Goal: Transaction & Acquisition: Purchase product/service

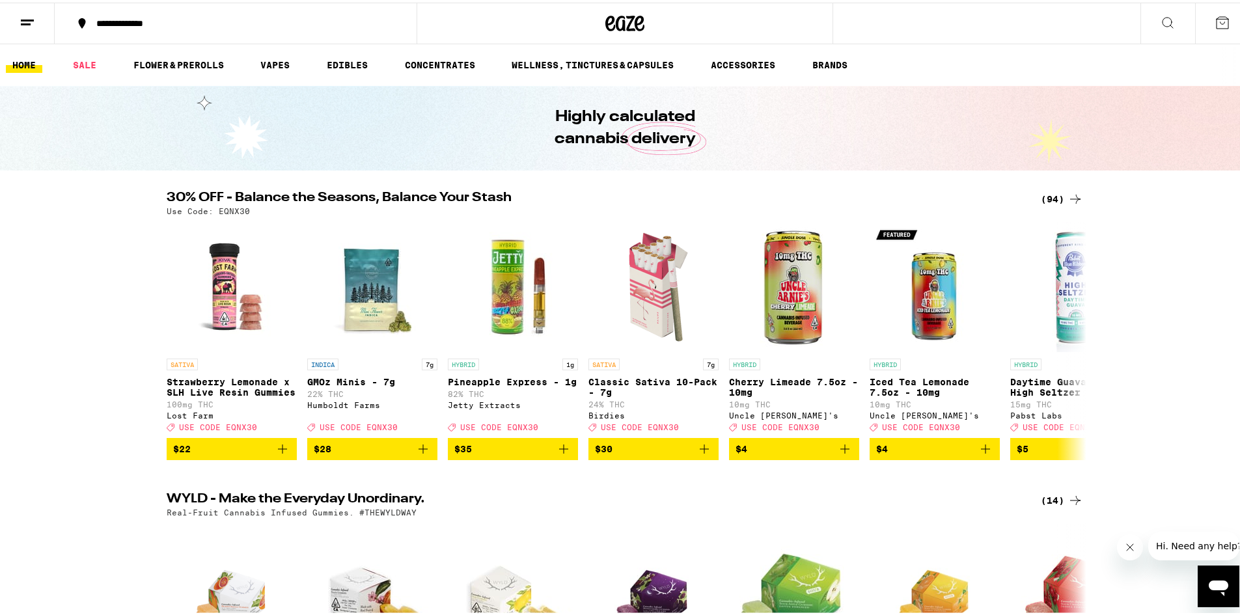
click at [1048, 195] on div "(94)" at bounding box center [1062, 197] width 42 height 16
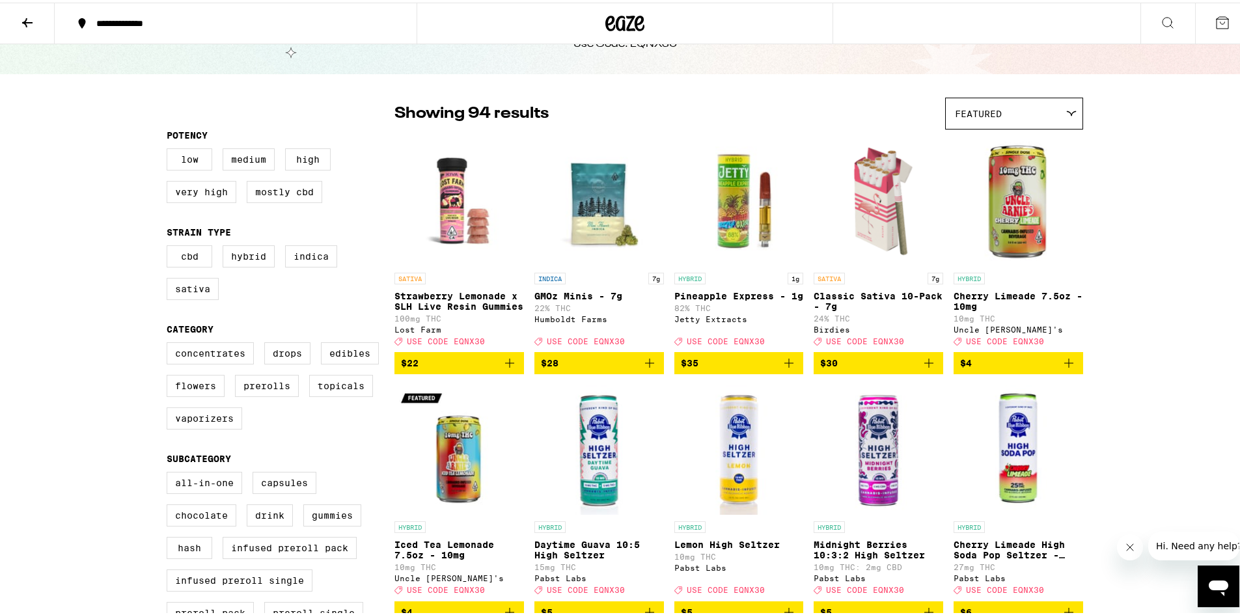
scroll to position [130, 0]
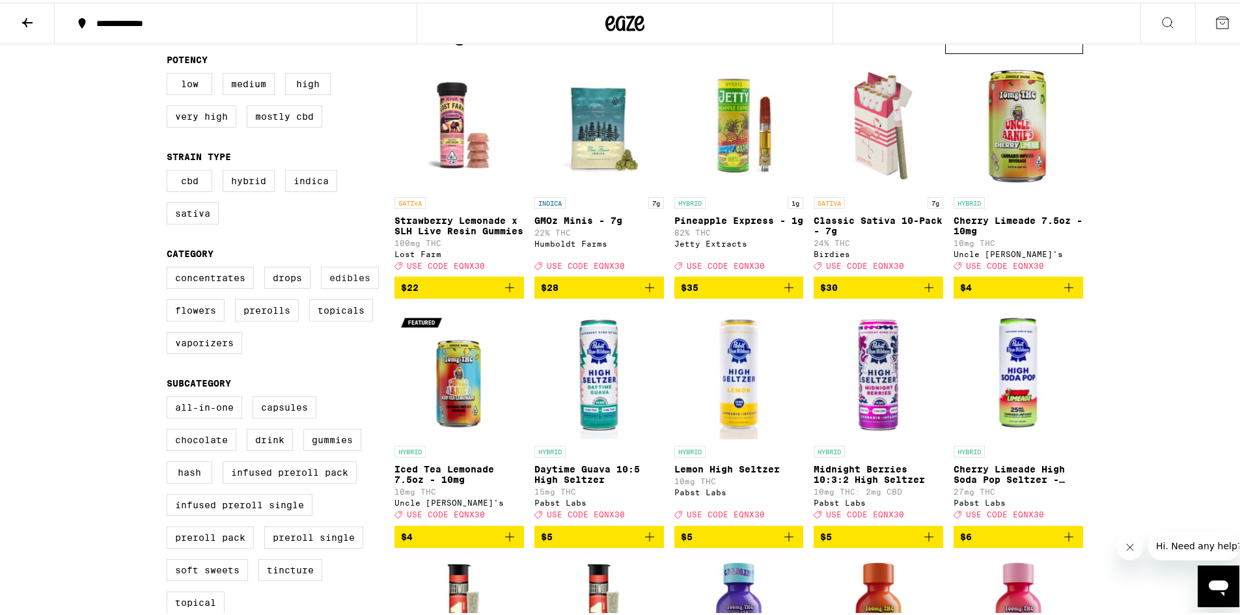
click at [354, 285] on label "Edibles" at bounding box center [350, 275] width 58 height 22
click at [170, 267] on input "Edibles" at bounding box center [169, 266] width 1 height 1
checkbox input "true"
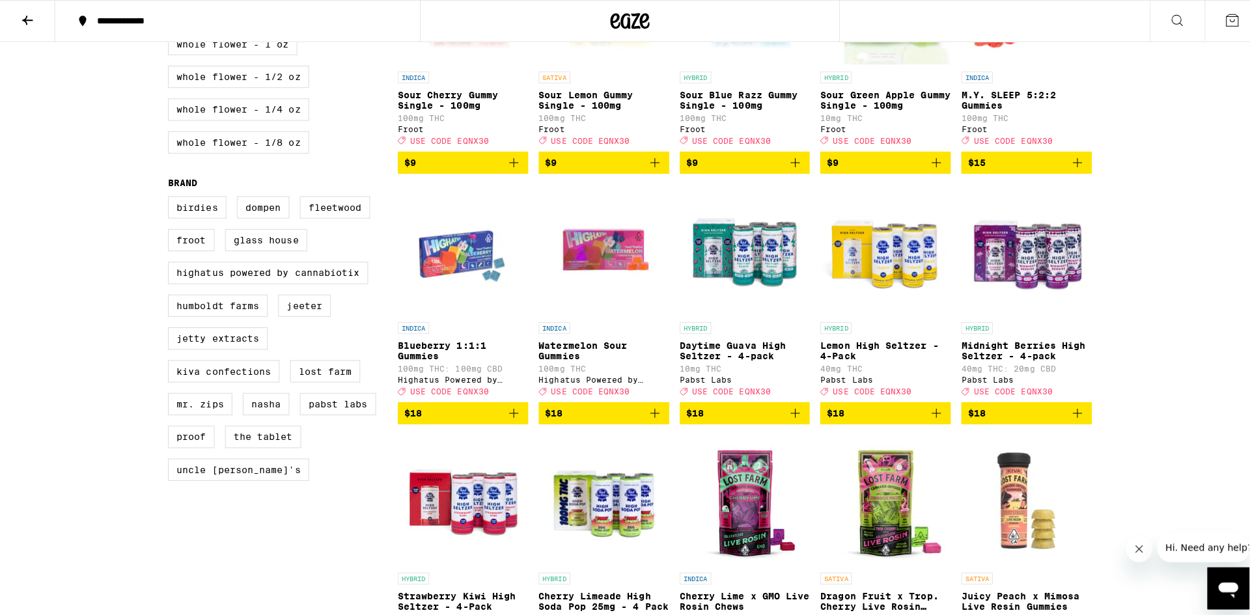
scroll to position [781, 0]
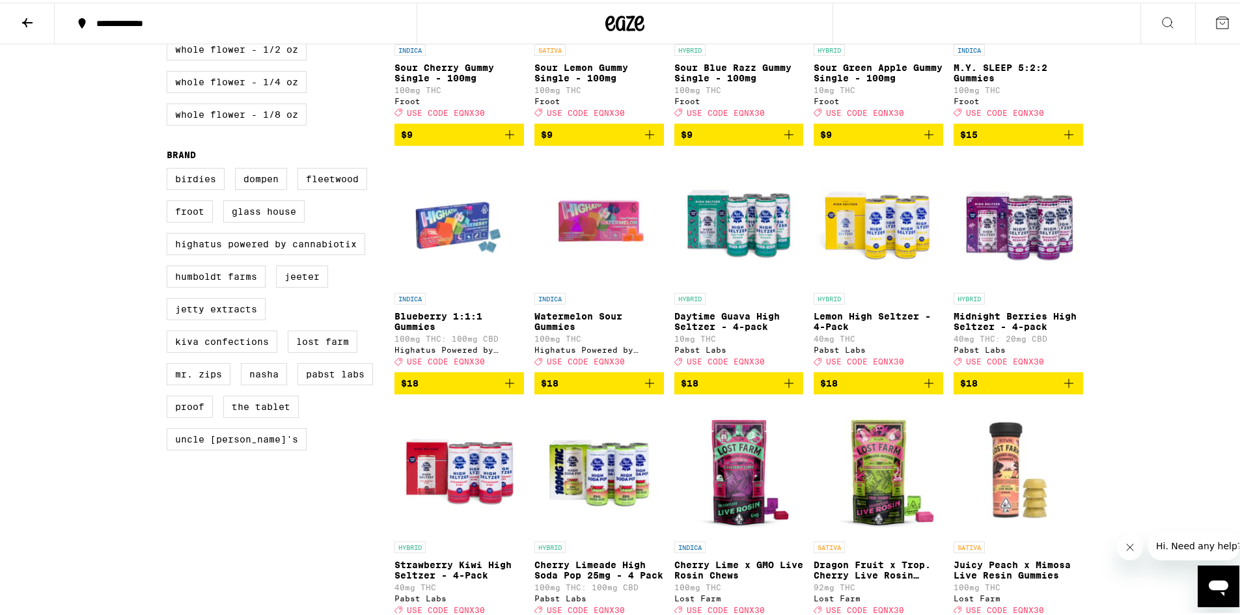
click at [445, 257] on img "Open page for Blueberry 1:1:1 Gummies from Highatus Powered by Cannabiotix" at bounding box center [460, 219] width 130 height 130
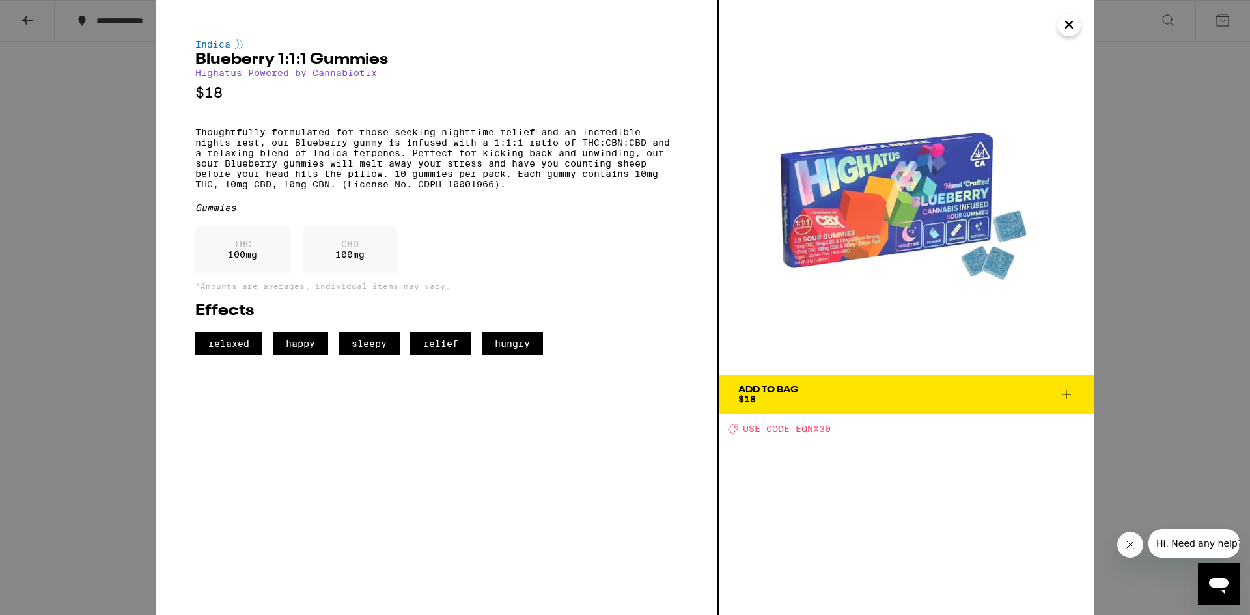
click at [1068, 391] on icon at bounding box center [1067, 395] width 16 height 16
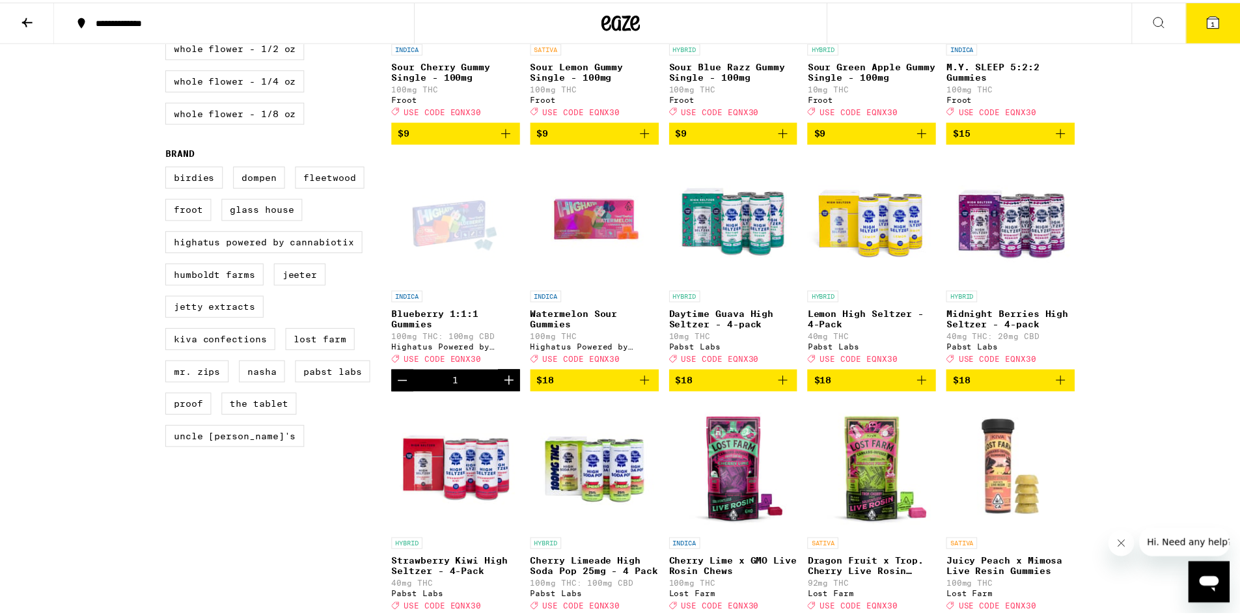
scroll to position [823, 0]
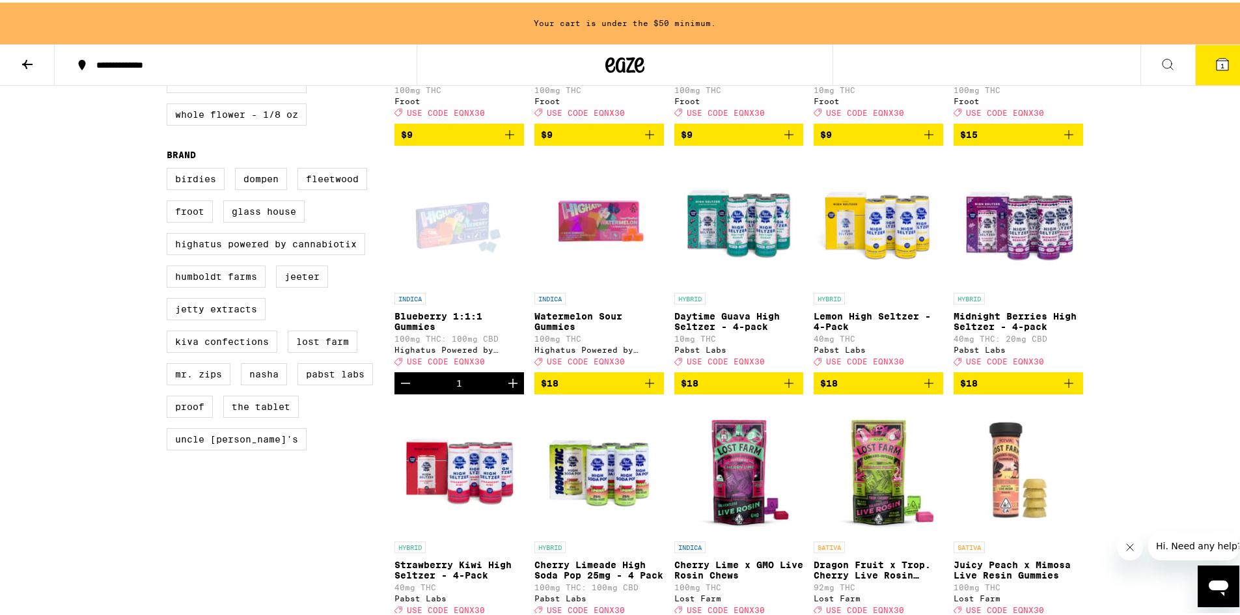
click at [510, 389] on icon "Increment" at bounding box center [513, 381] width 16 height 16
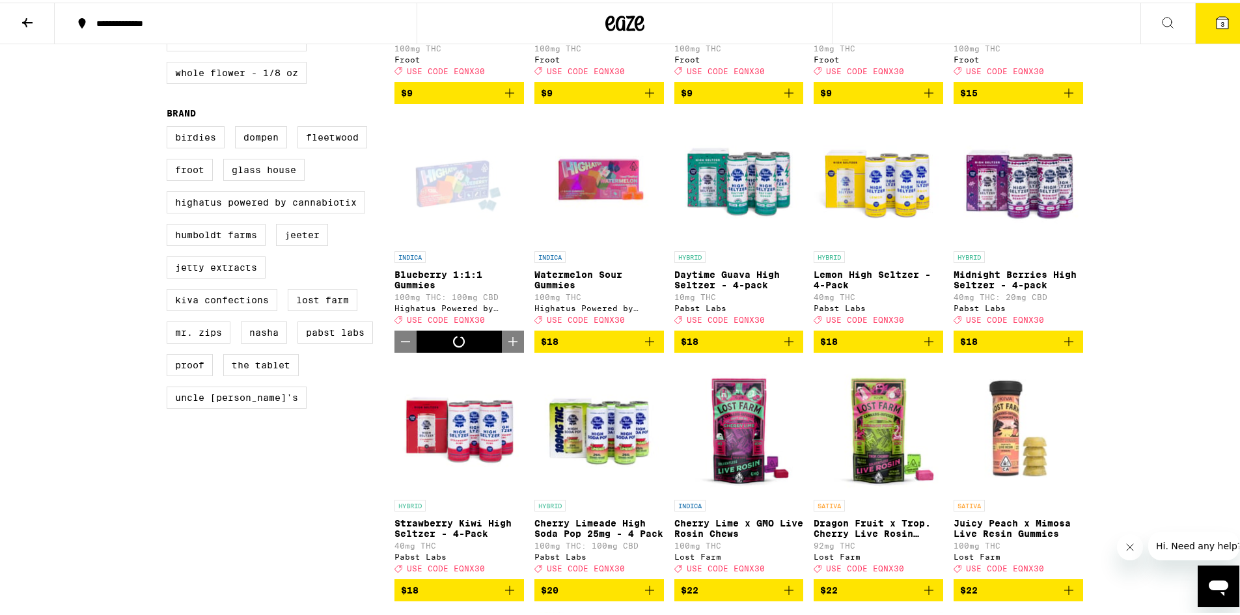
scroll to position [781, 0]
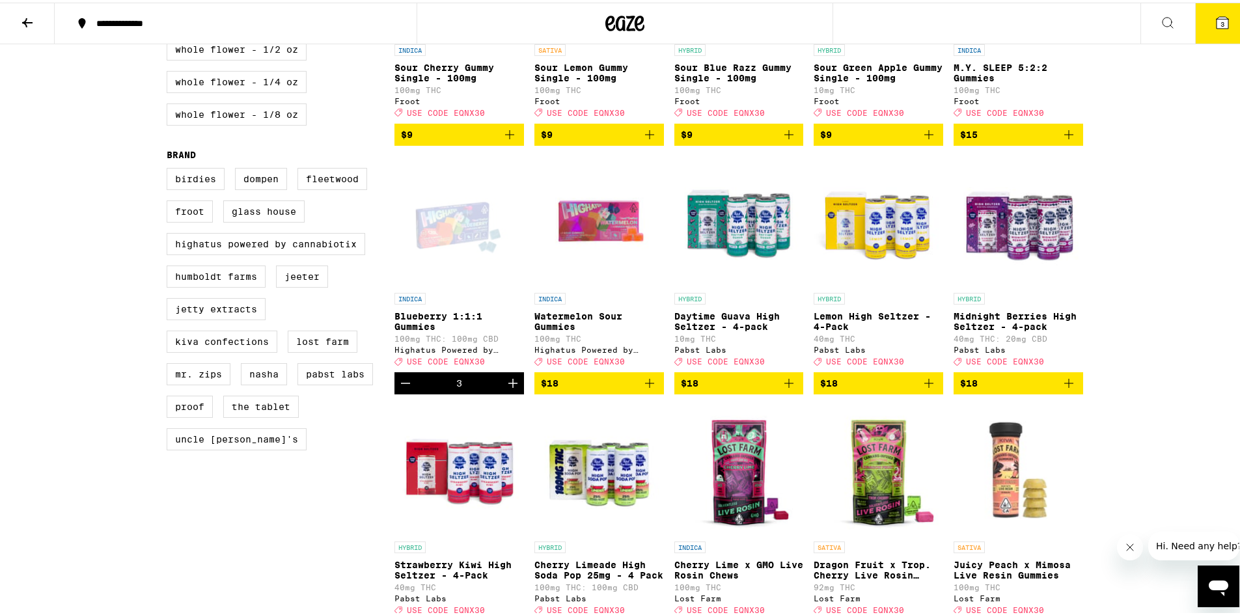
click at [510, 389] on icon "Increment" at bounding box center [513, 381] width 16 height 16
click at [611, 254] on img "Open page for Watermelon Sour Gummies from Highatus Powered by Cannabiotix" at bounding box center [600, 219] width 130 height 130
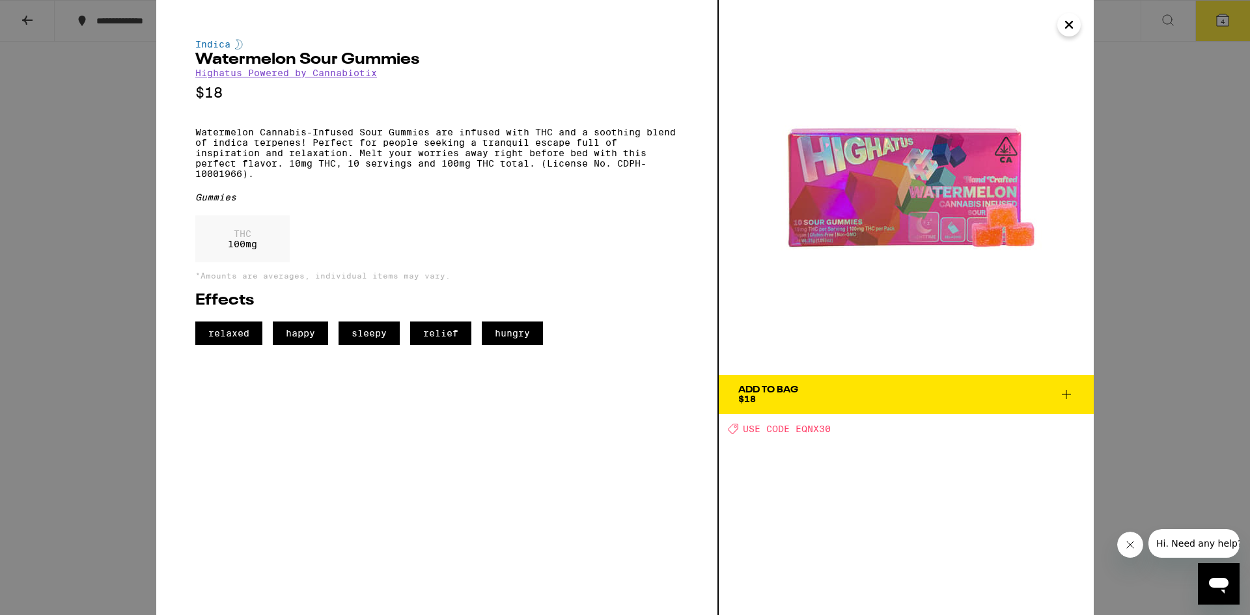
click at [1064, 389] on icon at bounding box center [1067, 395] width 16 height 16
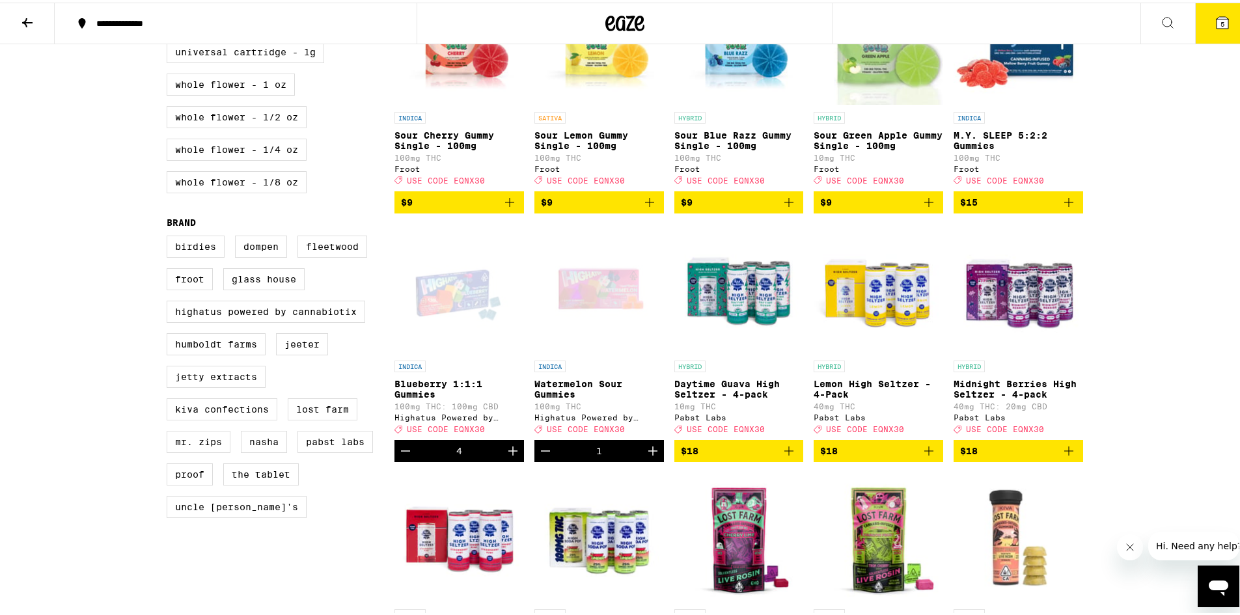
scroll to position [586, 0]
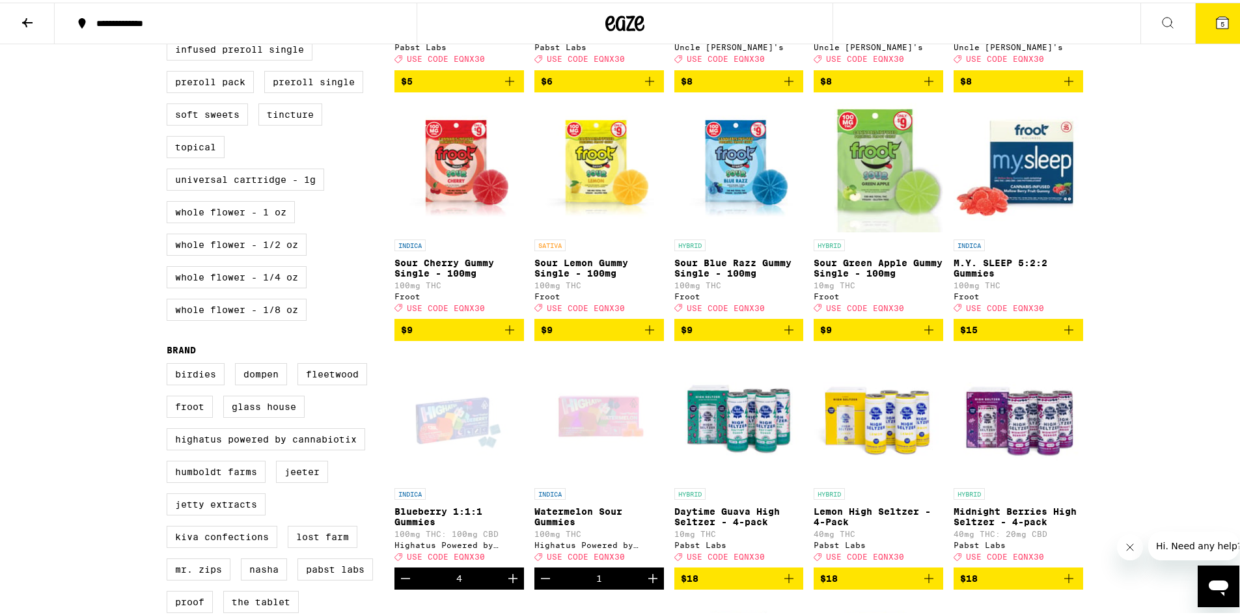
click at [1221, 23] on span "5" at bounding box center [1223, 22] width 4 height 8
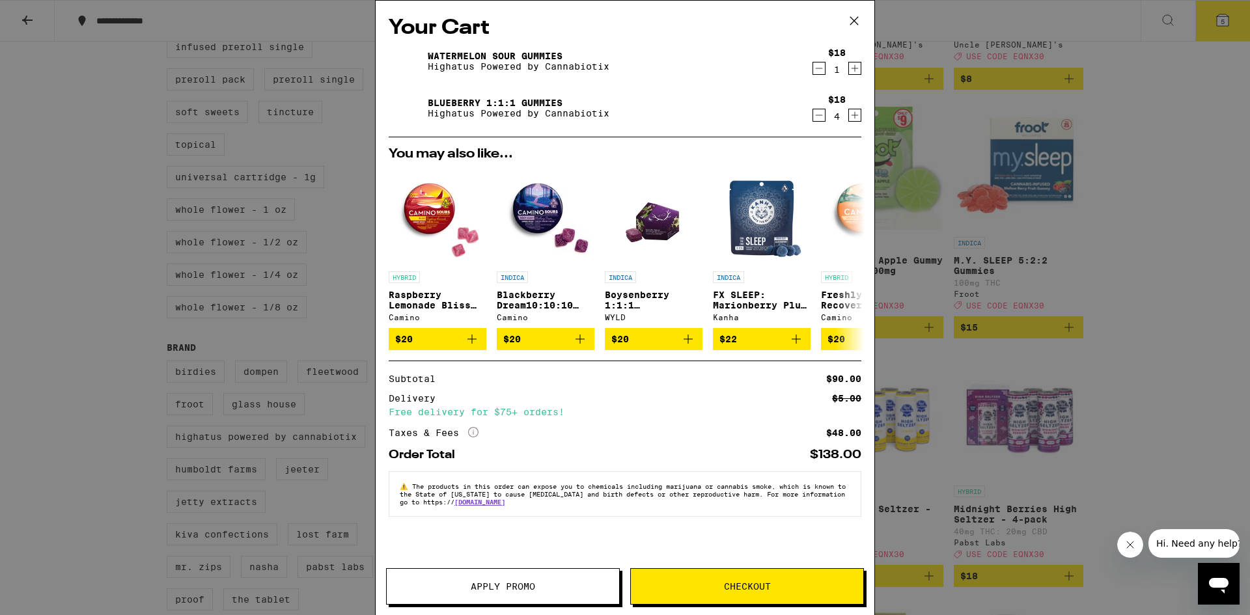
click at [855, 17] on icon at bounding box center [855, 21] width 20 height 20
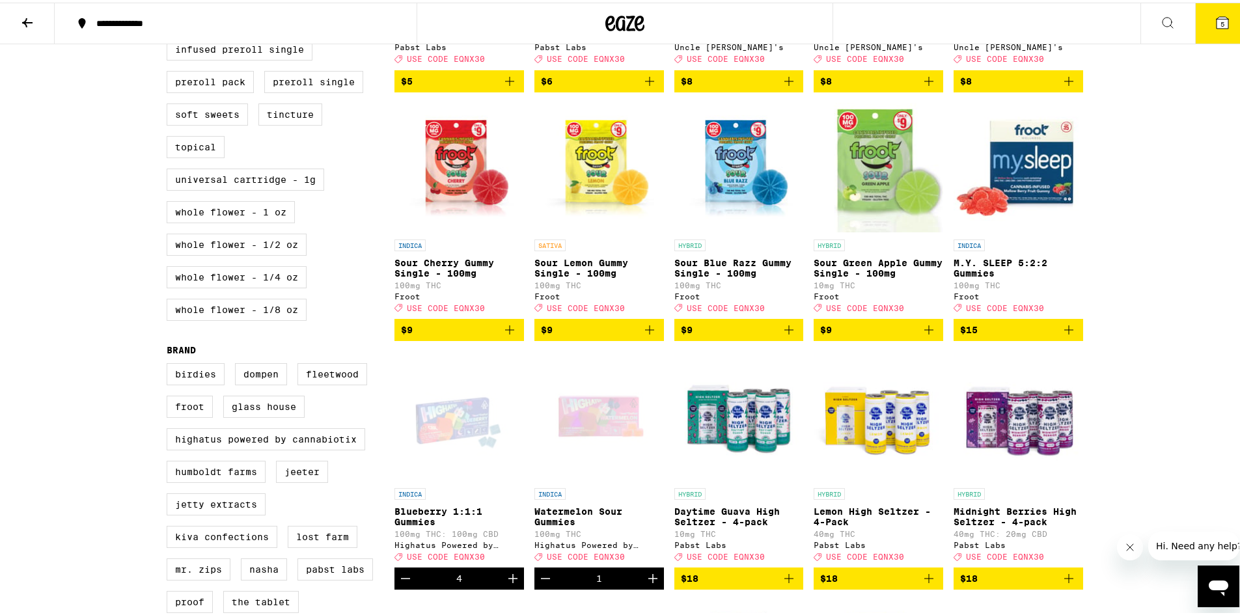
click at [1221, 18] on span "5" at bounding box center [1223, 22] width 4 height 8
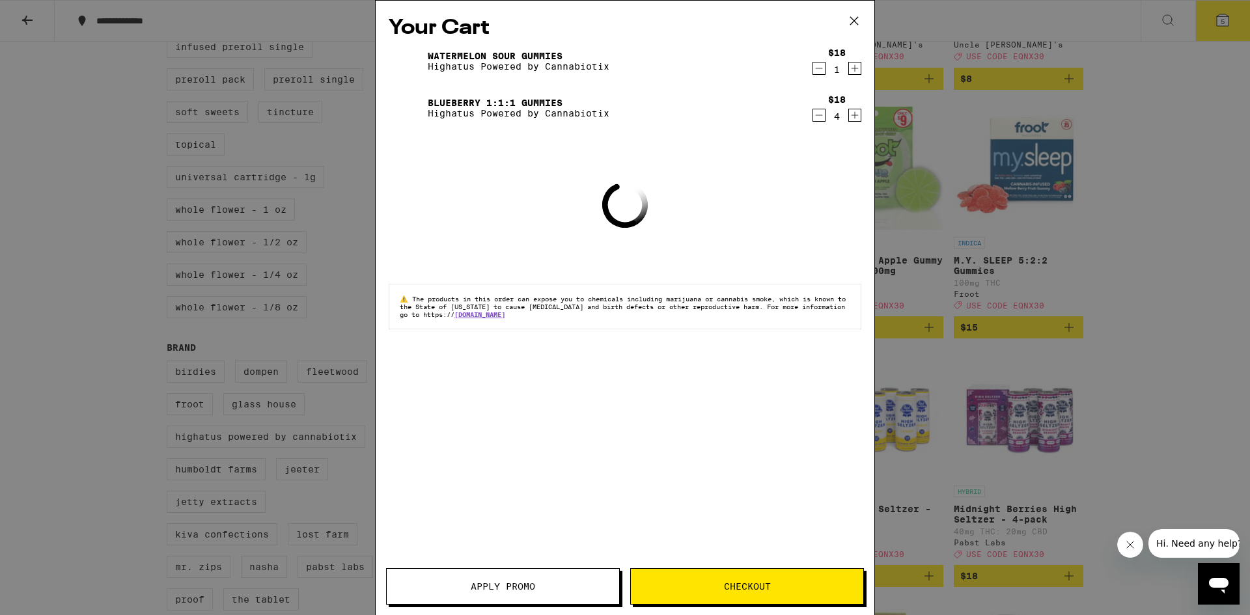
click at [570, 591] on span "Apply Promo" at bounding box center [503, 586] width 232 height 9
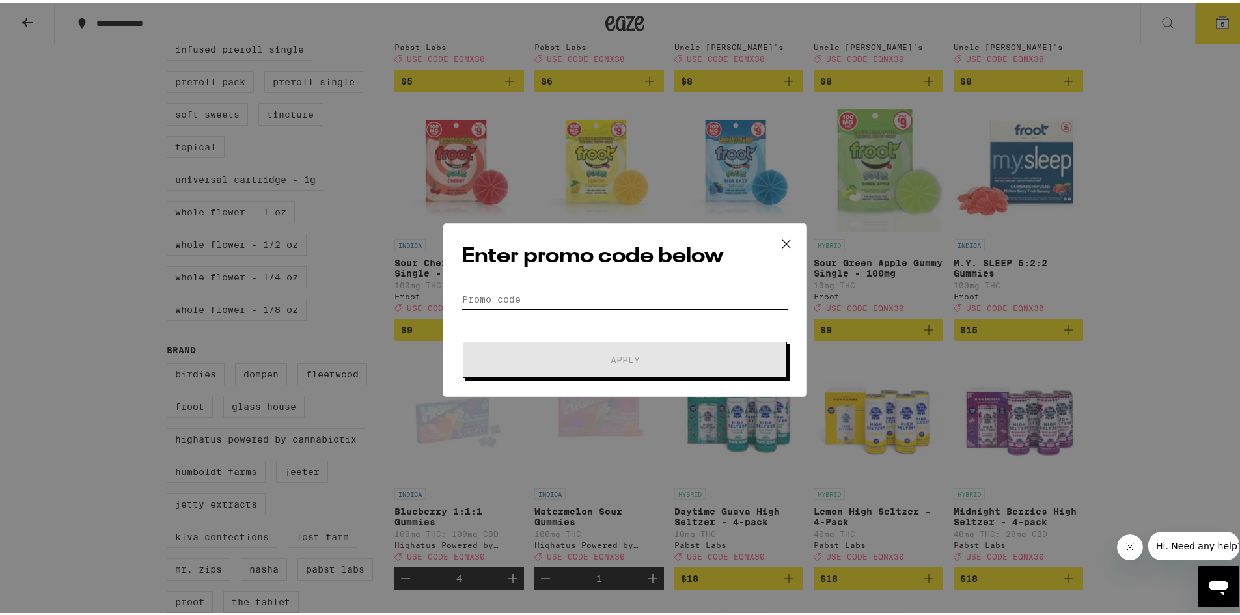
click at [583, 290] on input "Promo Code" at bounding box center [625, 297] width 327 height 20
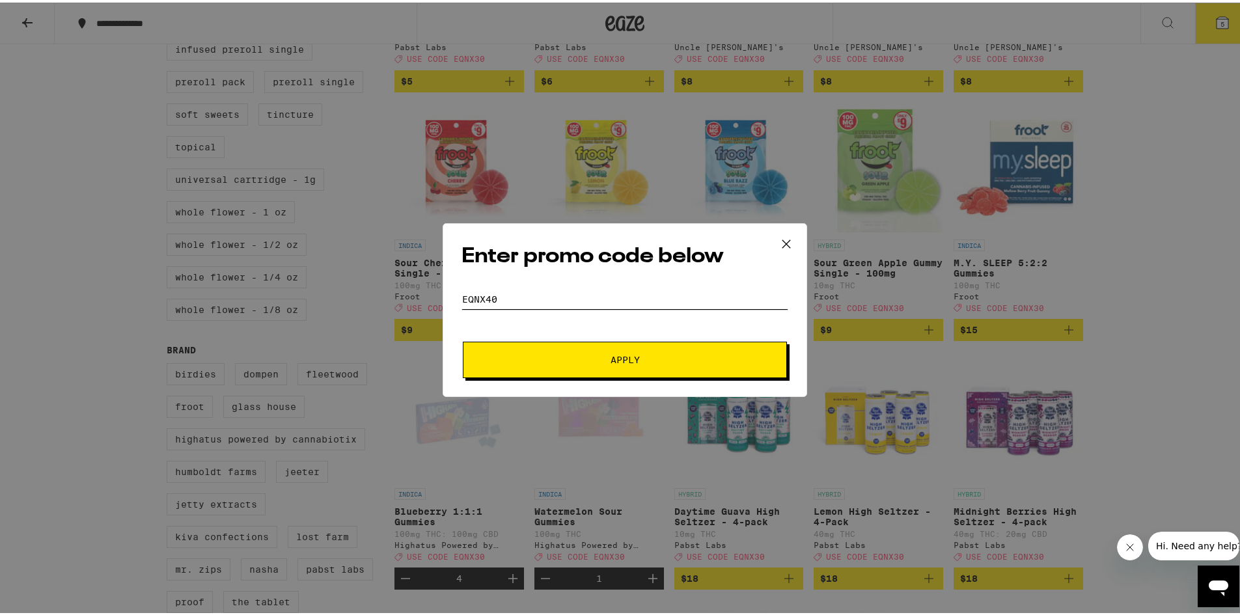
click at [463, 339] on button "Apply" at bounding box center [625, 357] width 324 height 36
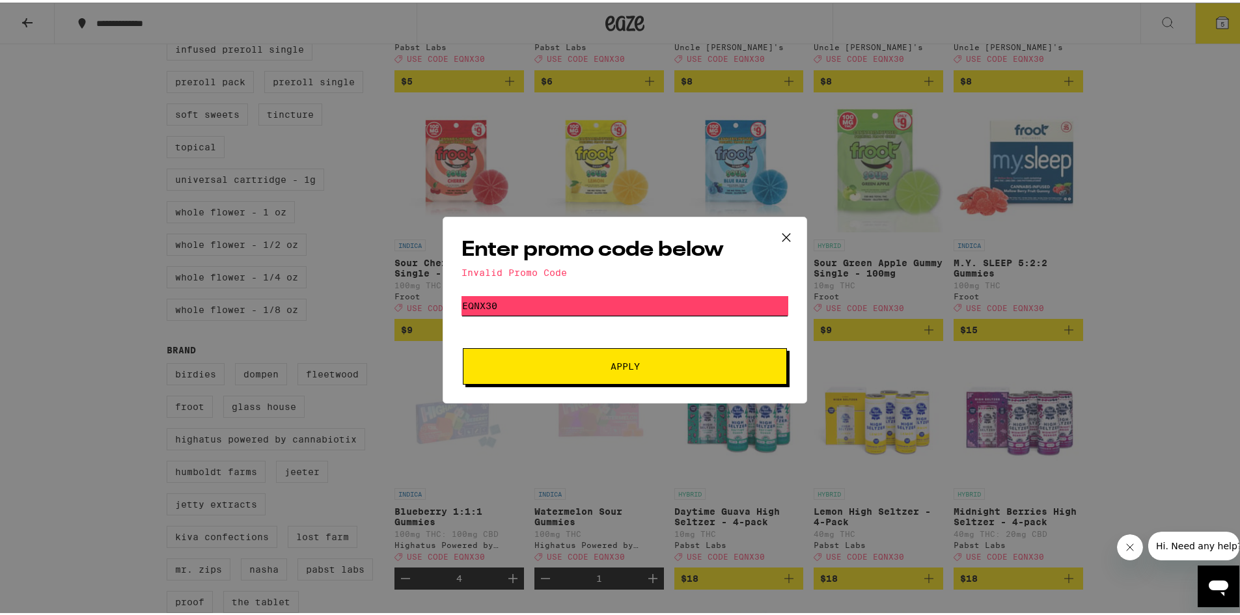
type input "EQNX30"
click at [463, 346] on button "Apply" at bounding box center [625, 364] width 324 height 36
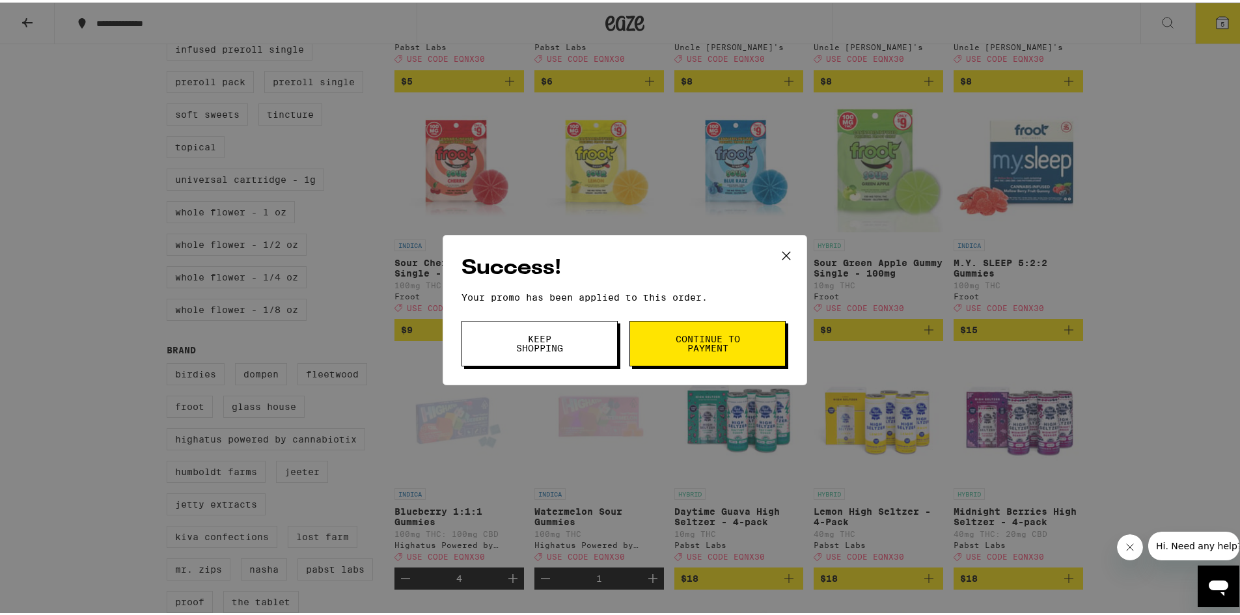
click at [675, 343] on span "Continue to payment" at bounding box center [708, 341] width 66 height 18
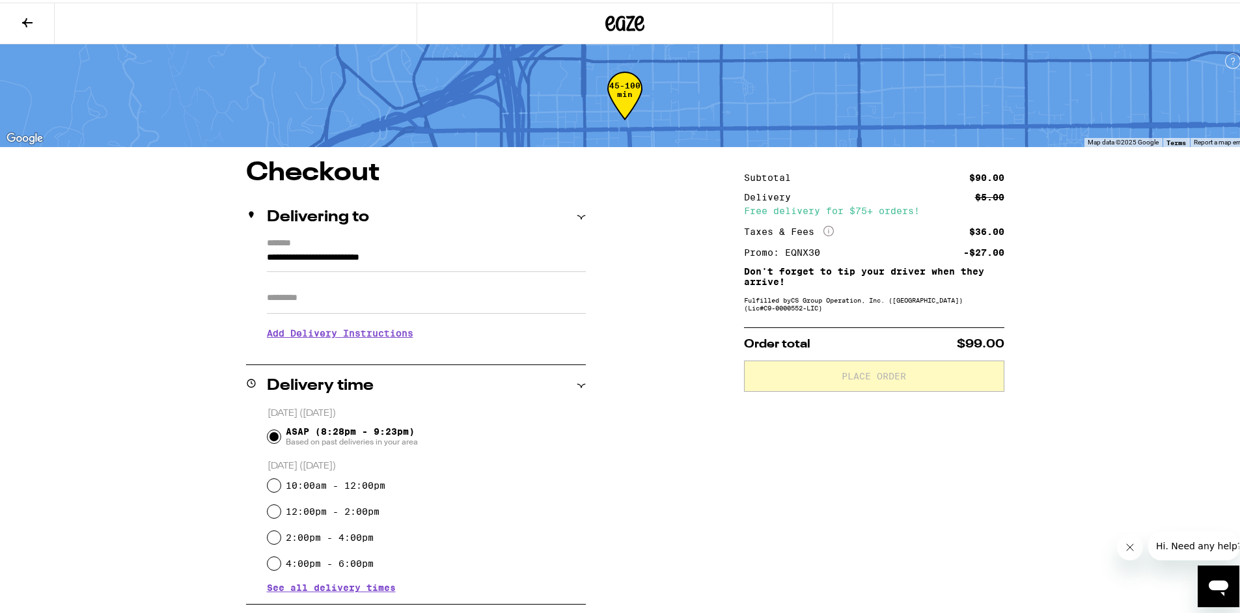
click at [15, 16] on button at bounding box center [27, 21] width 55 height 41
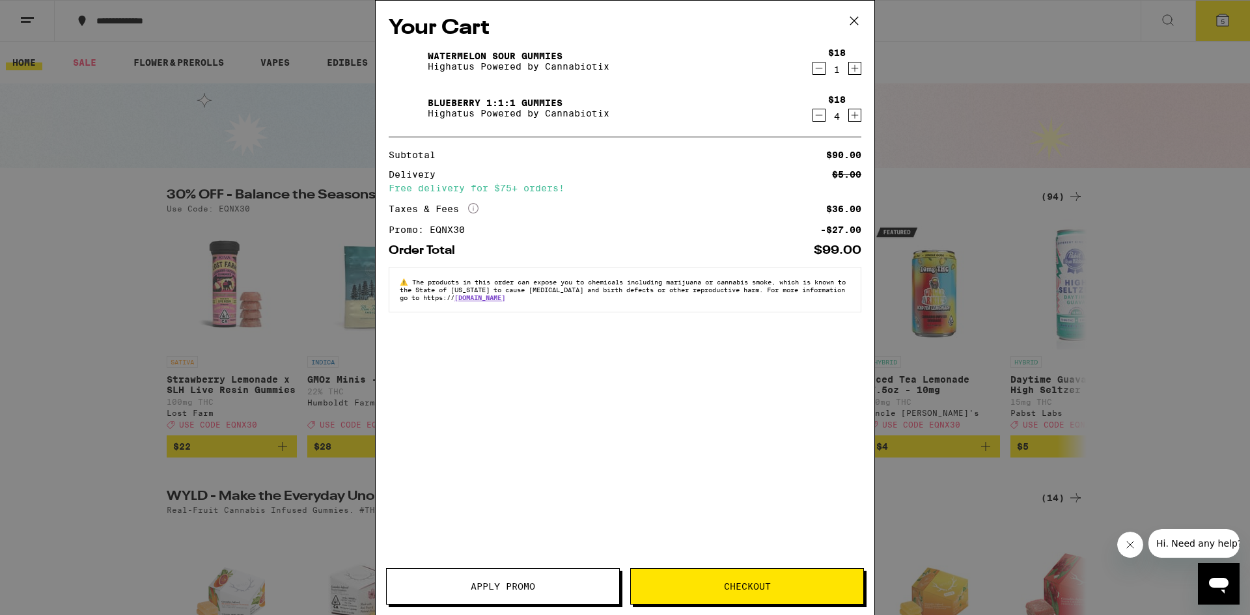
click at [854, 114] on icon "Increment" at bounding box center [855, 115] width 12 height 16
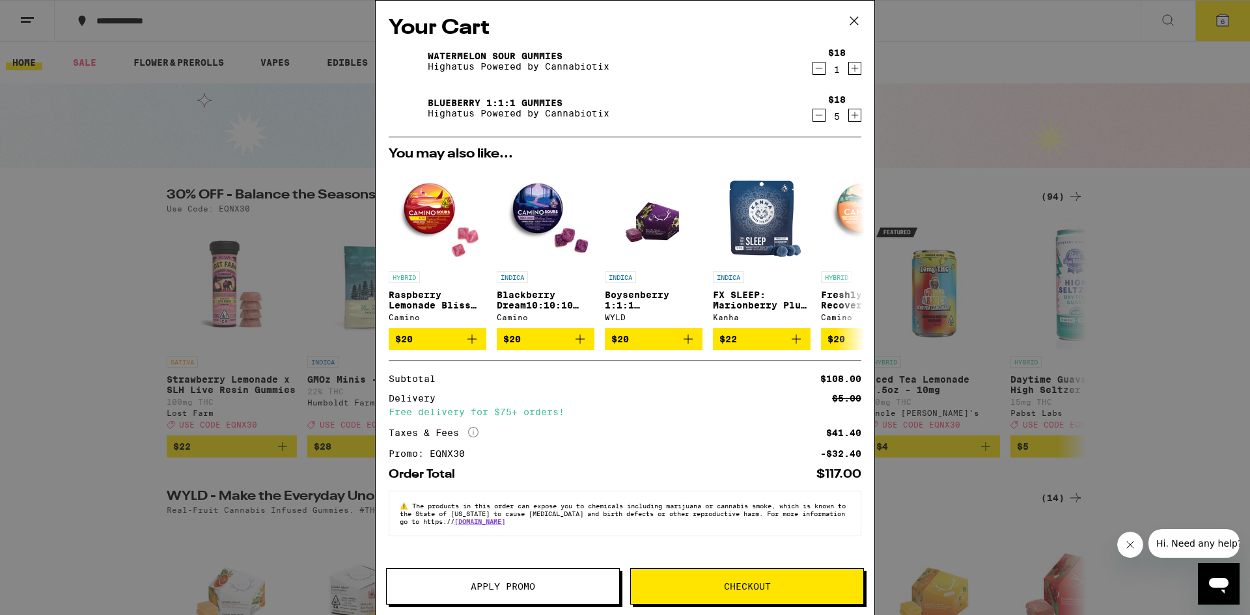
click at [746, 585] on span "Checkout" at bounding box center [747, 586] width 47 height 9
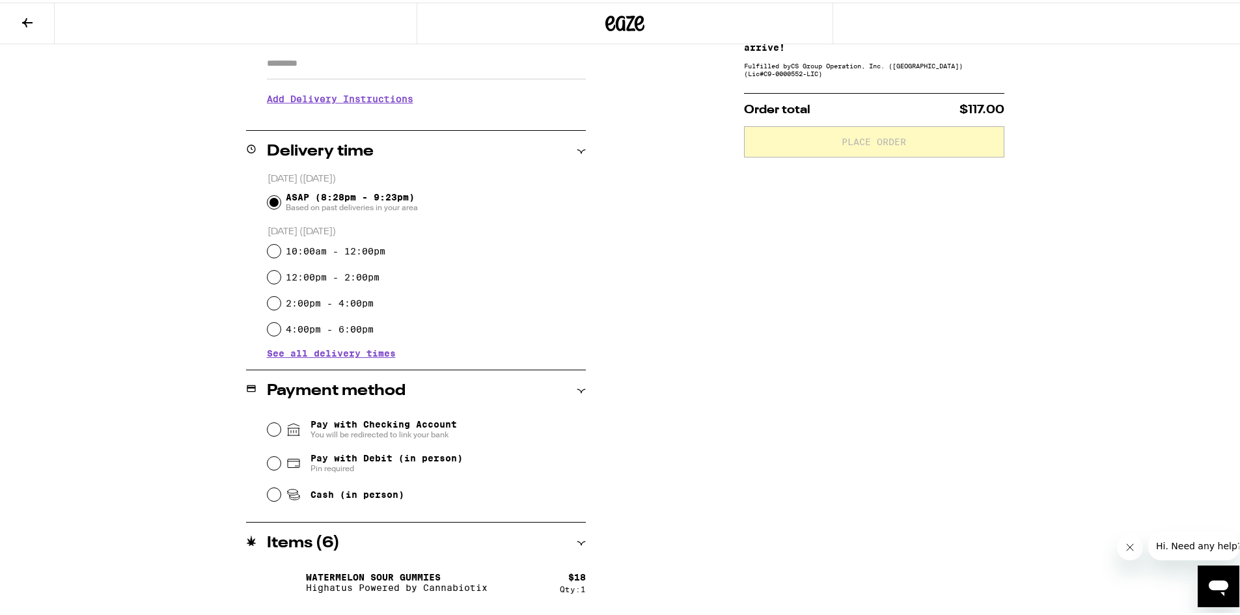
scroll to position [275, 0]
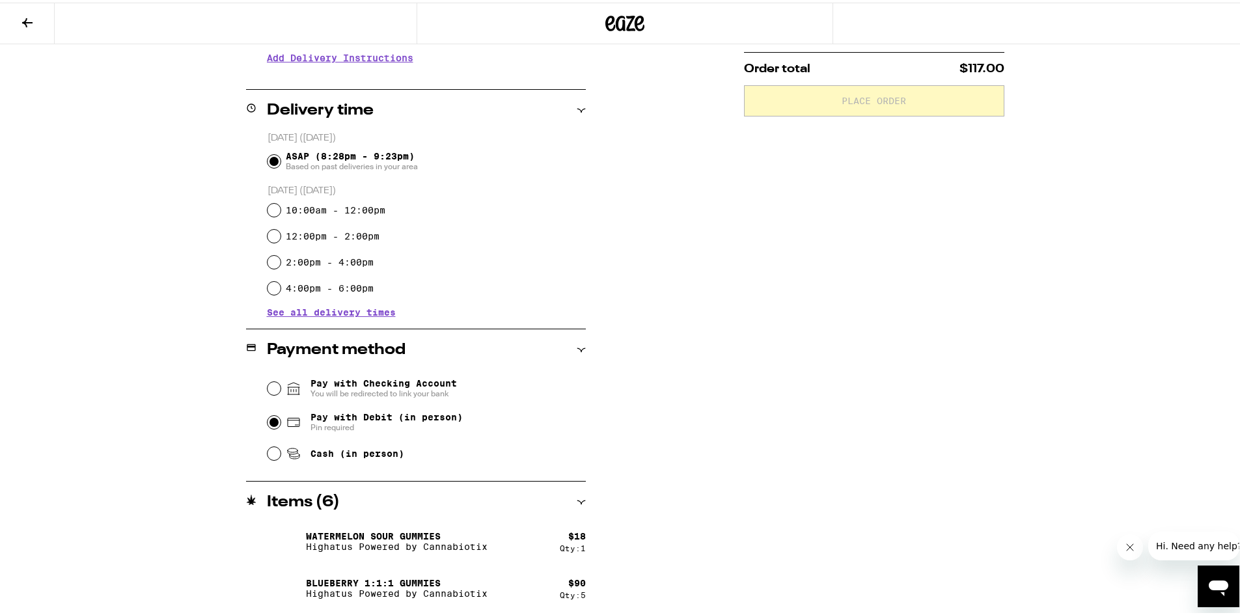
click at [268, 418] on input "Pay with Debit (in person) Pin required" at bounding box center [274, 419] width 13 height 13
radio input "true"
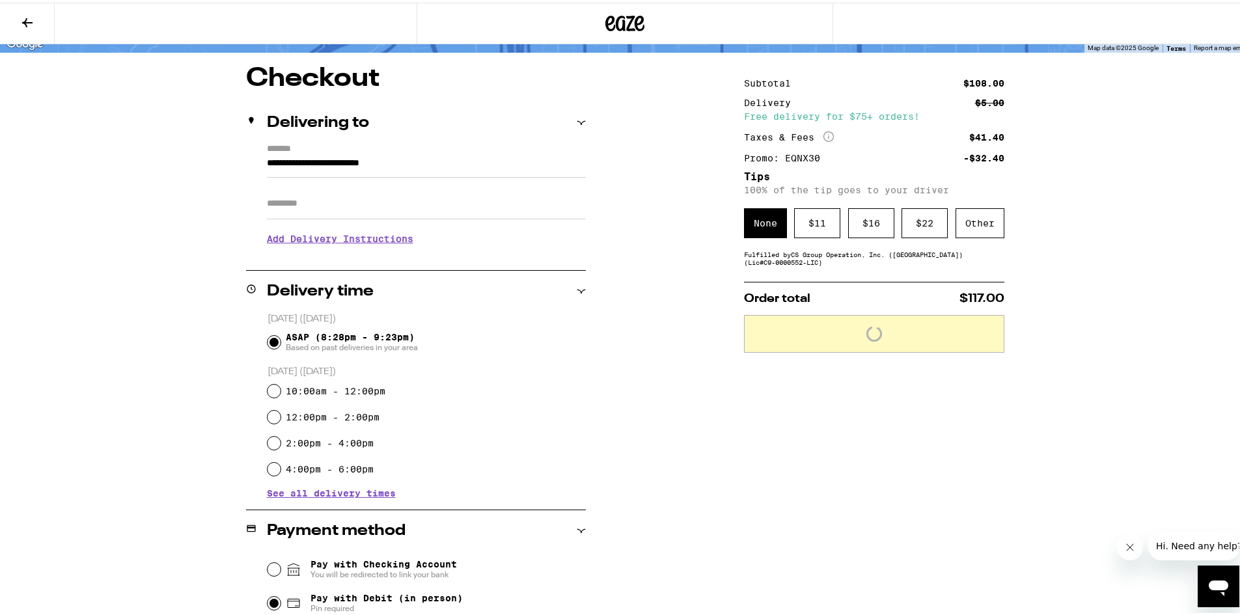
scroll to position [80, 0]
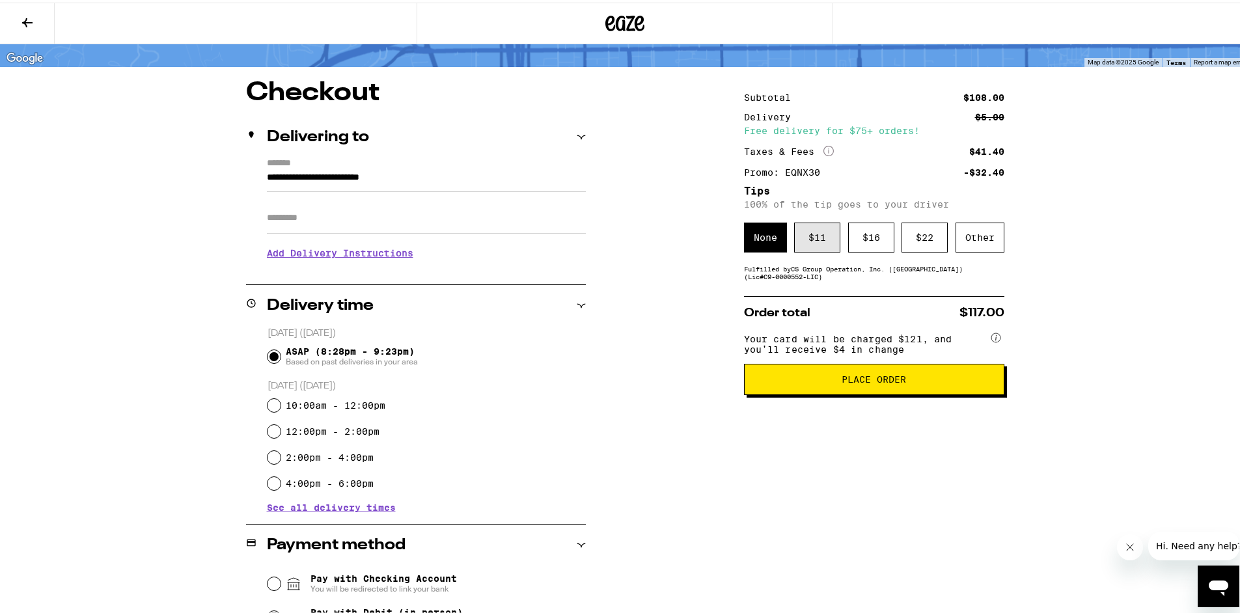
click at [808, 239] on div "$ 11" at bounding box center [817, 235] width 46 height 30
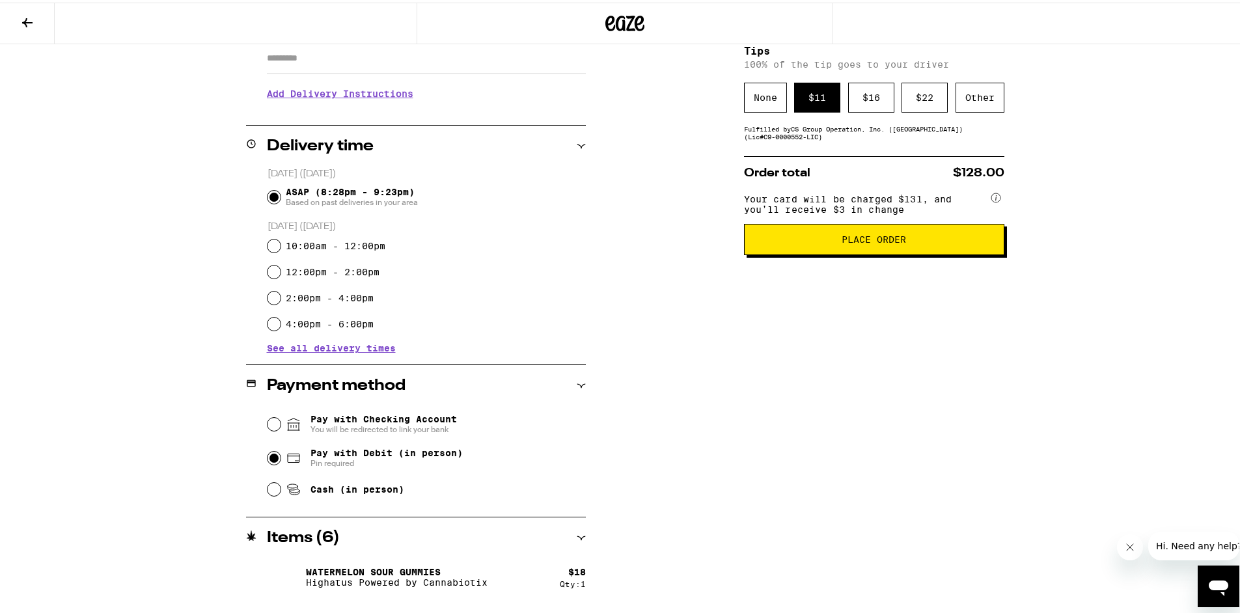
scroll to position [210, 0]
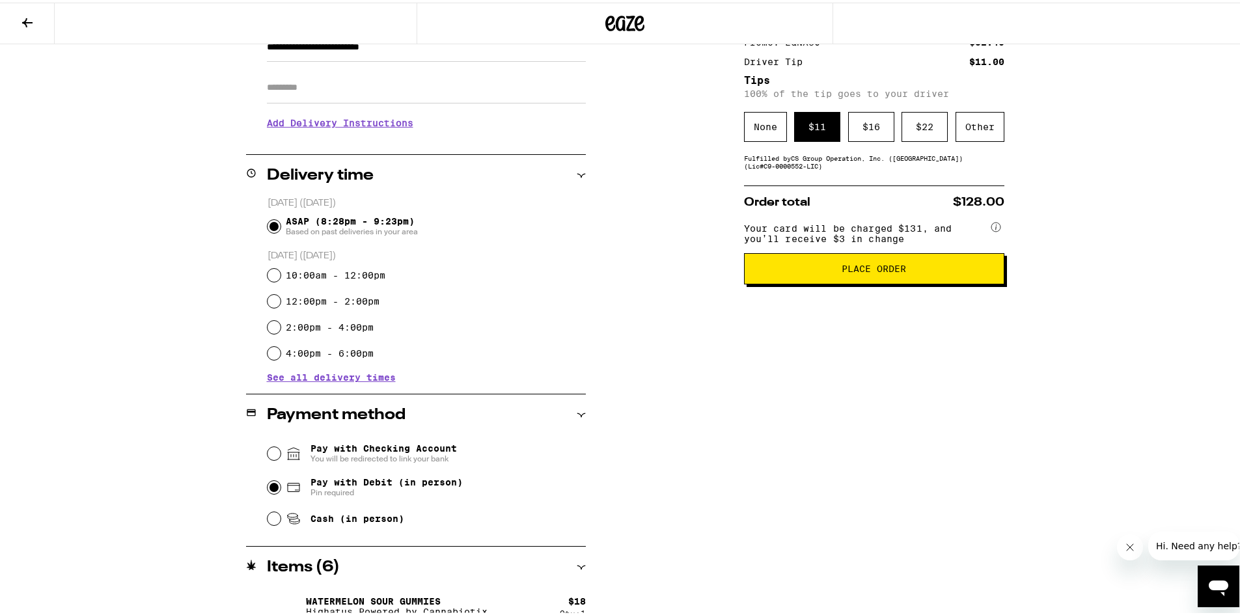
click at [850, 282] on button "Place Order" at bounding box center [874, 266] width 260 height 31
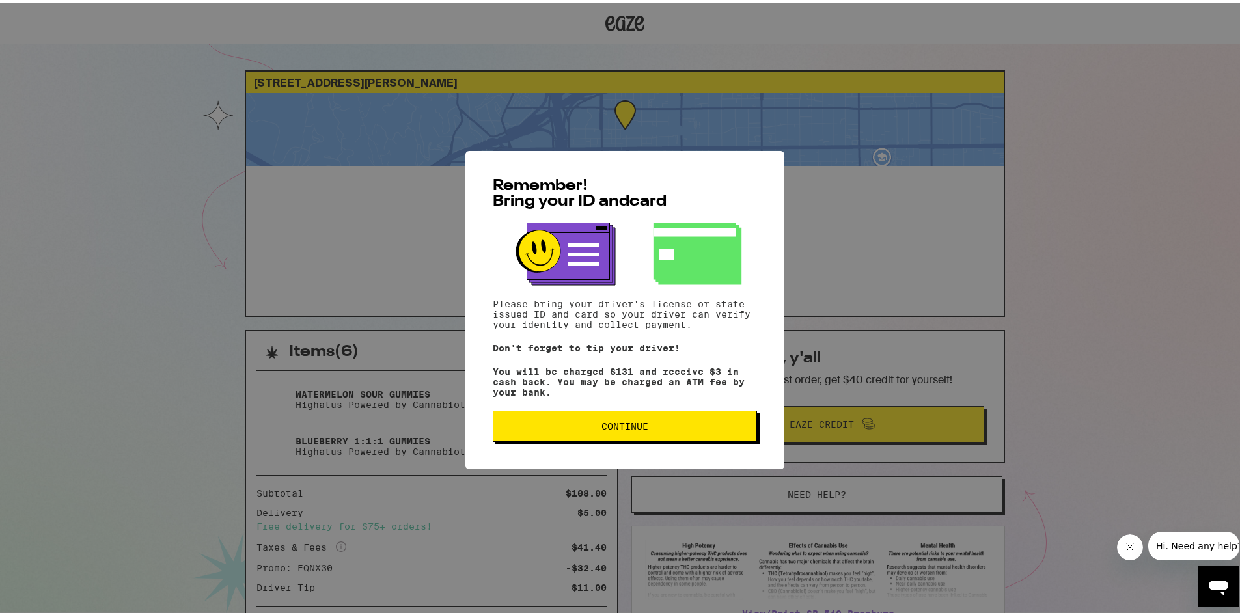
click at [680, 421] on button "Continue" at bounding box center [625, 423] width 264 height 31
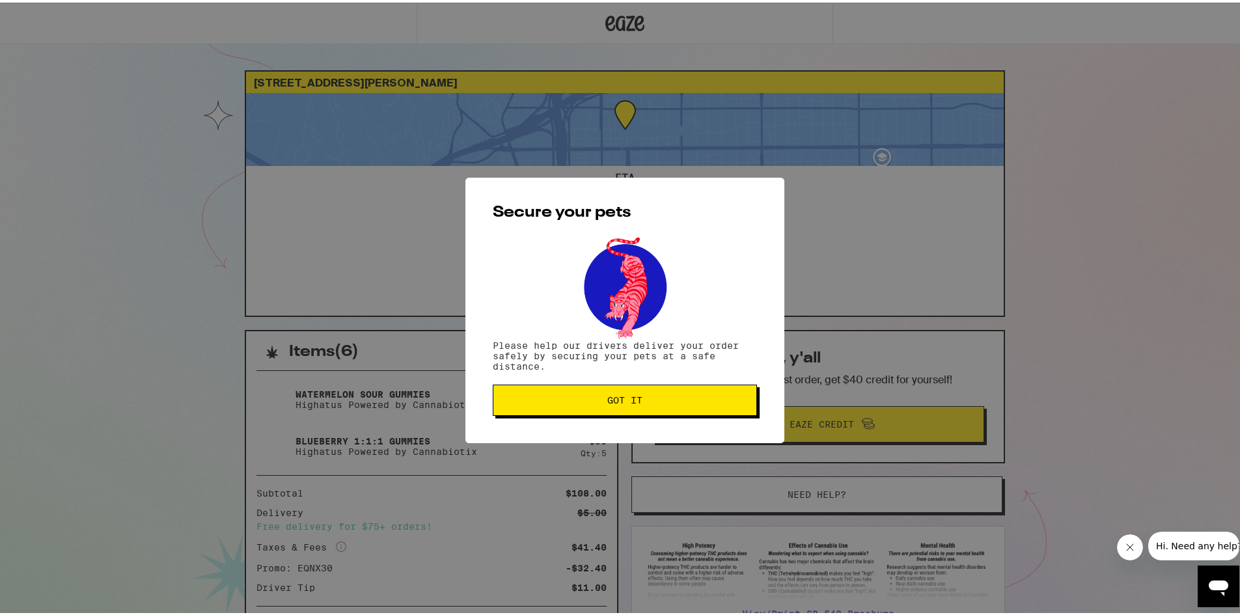
click at [670, 398] on span "Got it" at bounding box center [625, 397] width 242 height 9
